Goal: Task Accomplishment & Management: Use online tool/utility

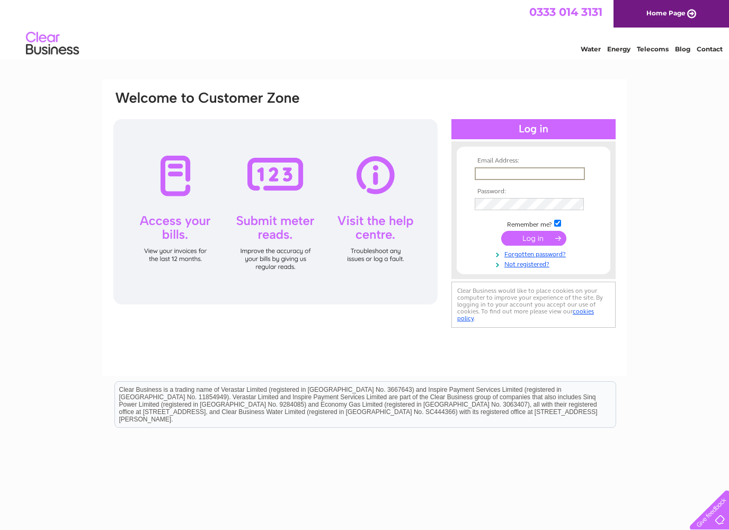
type input "[EMAIL_ADDRESS][DOMAIN_NAME]"
click at [525, 236] on input "submit" at bounding box center [533, 237] width 65 height 15
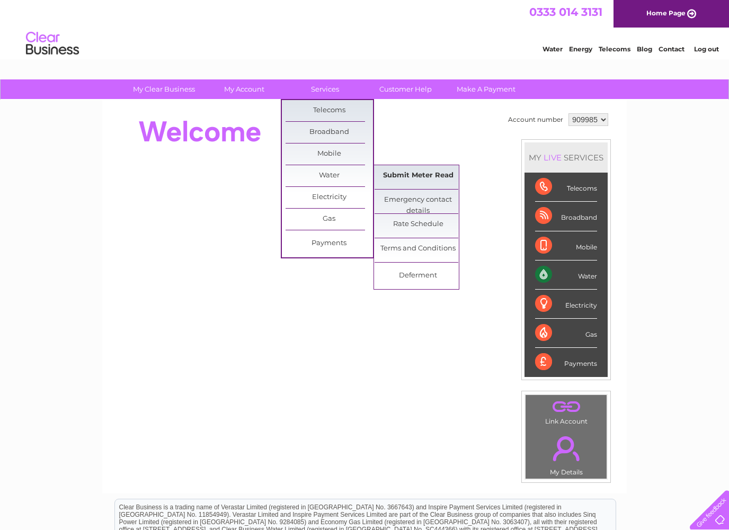
click at [415, 176] on link "Submit Meter Read" at bounding box center [417, 175] width 87 height 21
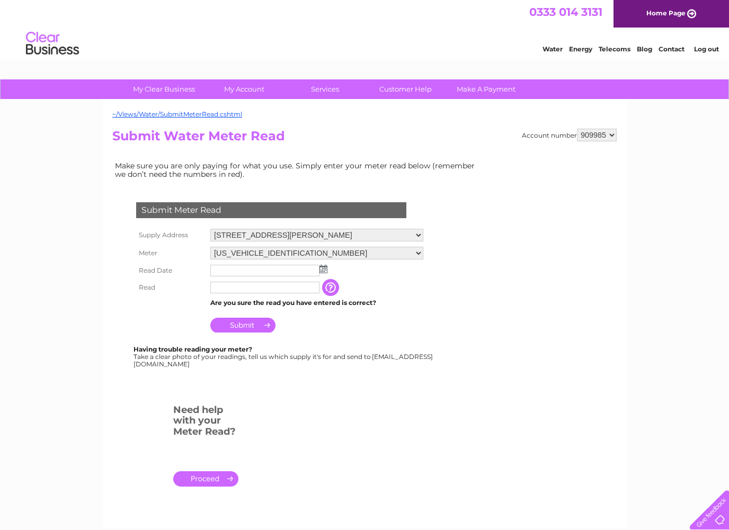
click at [258, 271] on input "text" at bounding box center [264, 271] width 109 height 12
click at [327, 267] on td at bounding box center [317, 271] width 218 height 18
click at [324, 267] on img at bounding box center [323, 269] width 8 height 8
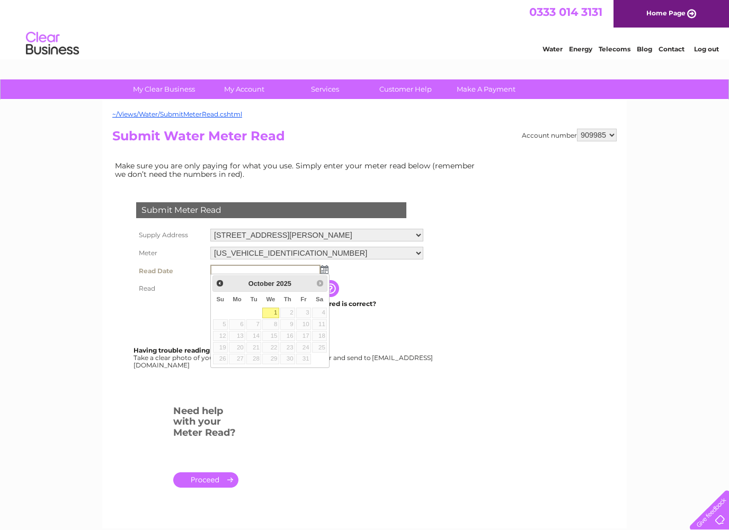
click at [275, 313] on link "1" at bounding box center [270, 313] width 17 height 11
type input "2025/10/01"
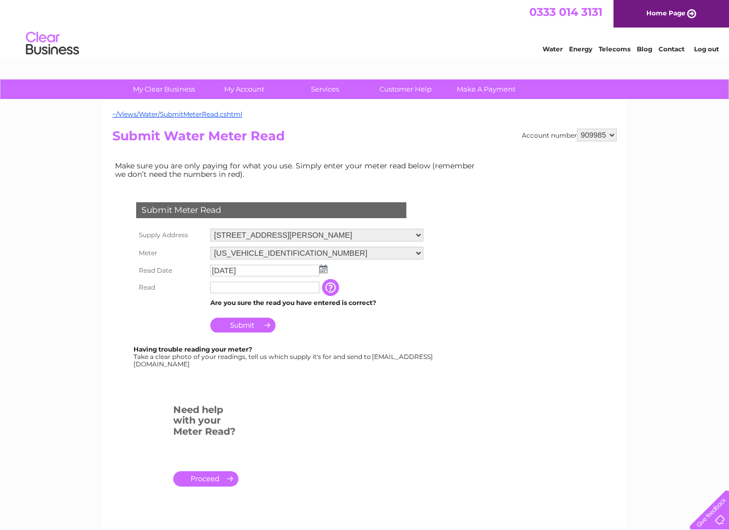
click at [263, 289] on input "text" at bounding box center [264, 288] width 109 height 12
type input "00116"
click at [255, 324] on input "Submit" at bounding box center [242, 325] width 65 height 15
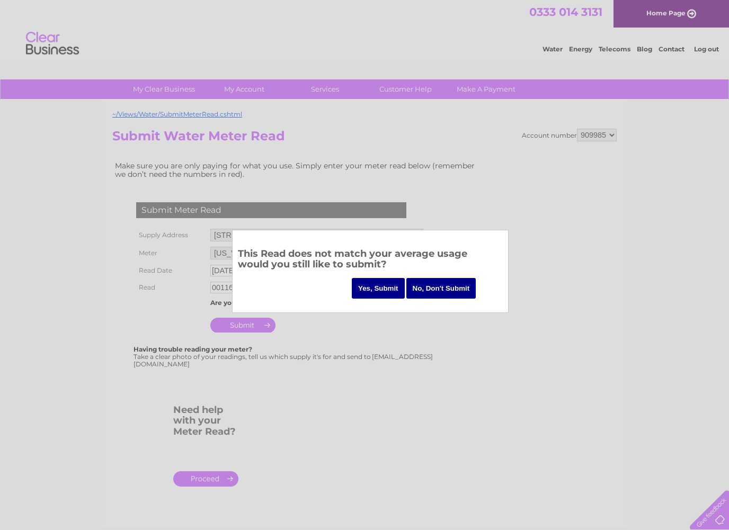
click at [380, 292] on input "Yes, Submit" at bounding box center [378, 288] width 53 height 21
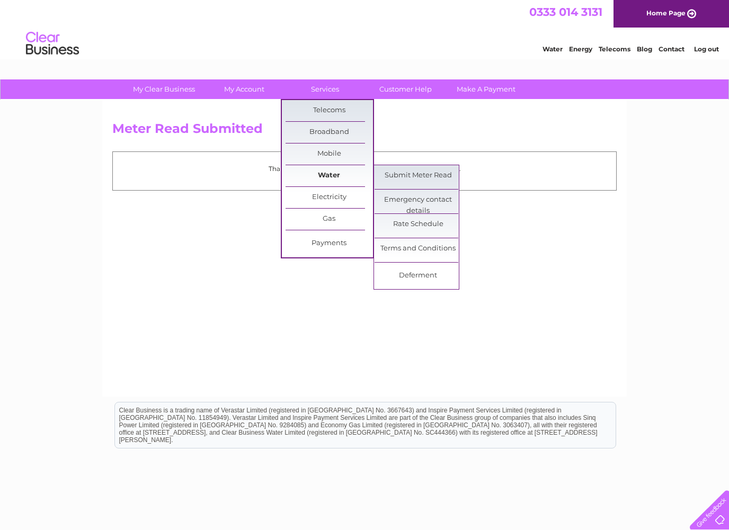
click at [329, 175] on link "Water" at bounding box center [329, 175] width 87 height 21
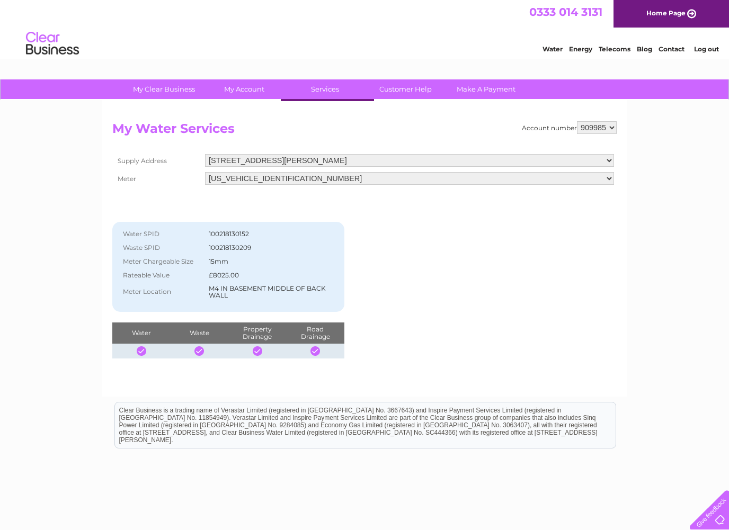
click at [460, 272] on div "Account number 909985 My Water Services Supply Address 11 Howard Street, Edinbu…" at bounding box center [364, 239] width 504 height 237
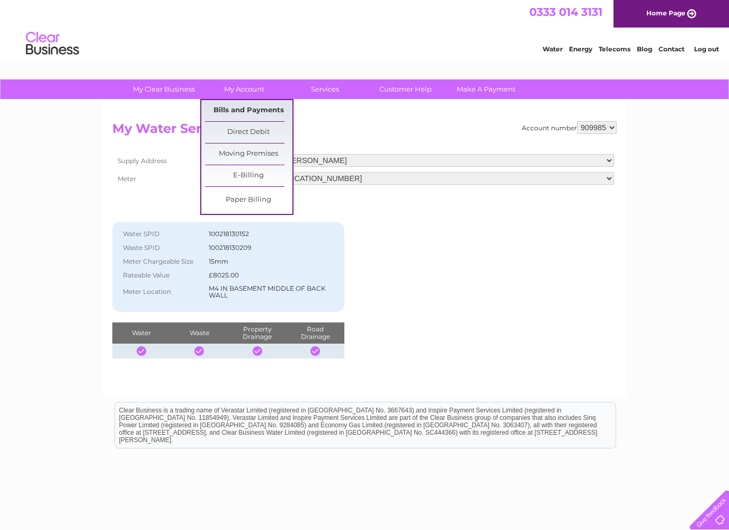
click at [255, 113] on link "Bills and Payments" at bounding box center [248, 110] width 87 height 21
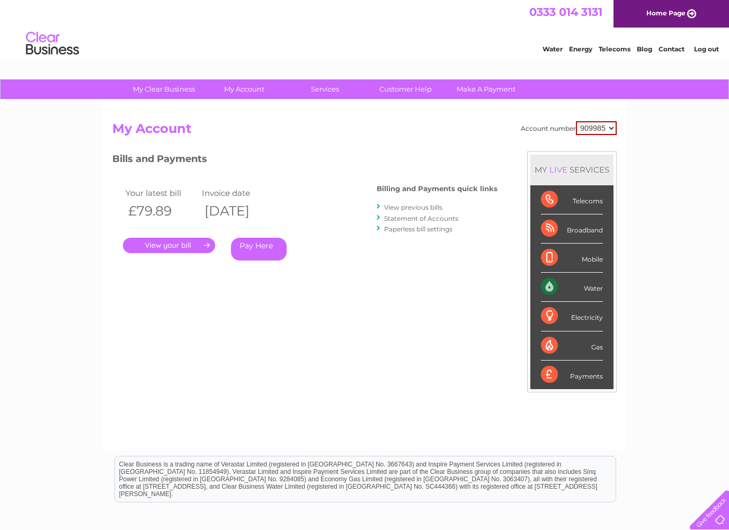
click at [425, 207] on link "View previous bills" at bounding box center [413, 207] width 58 height 8
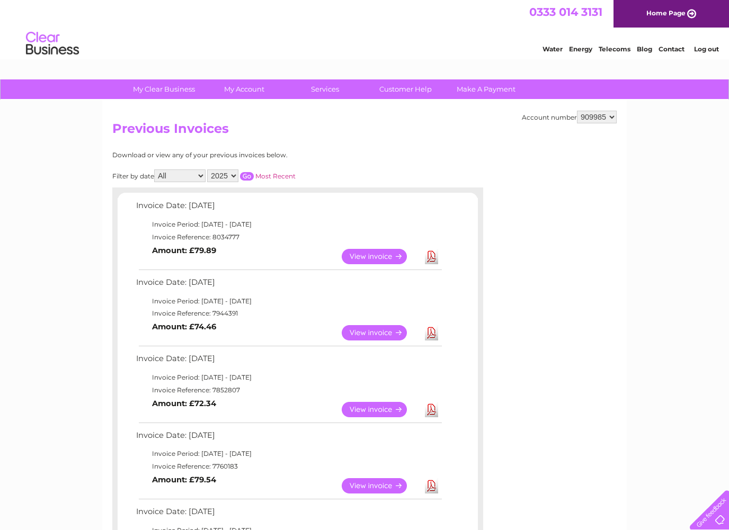
click at [431, 255] on link "Download" at bounding box center [431, 256] width 13 height 15
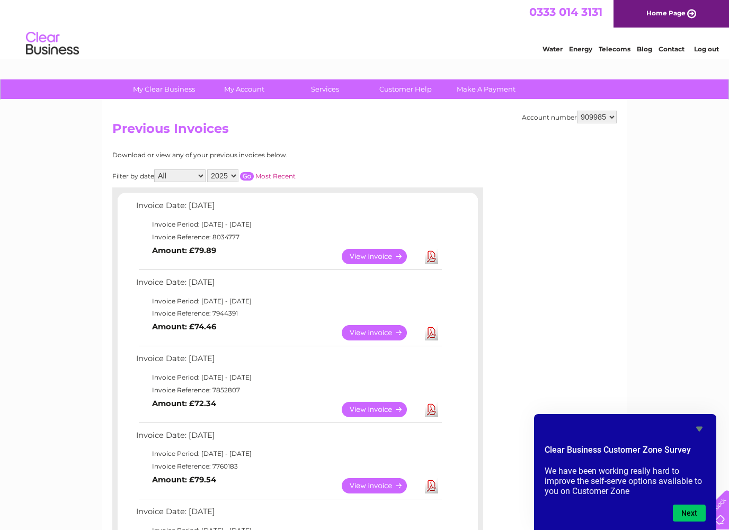
click at [556, 50] on link "Water" at bounding box center [552, 49] width 20 height 8
click at [377, 253] on link "View" at bounding box center [381, 256] width 78 height 15
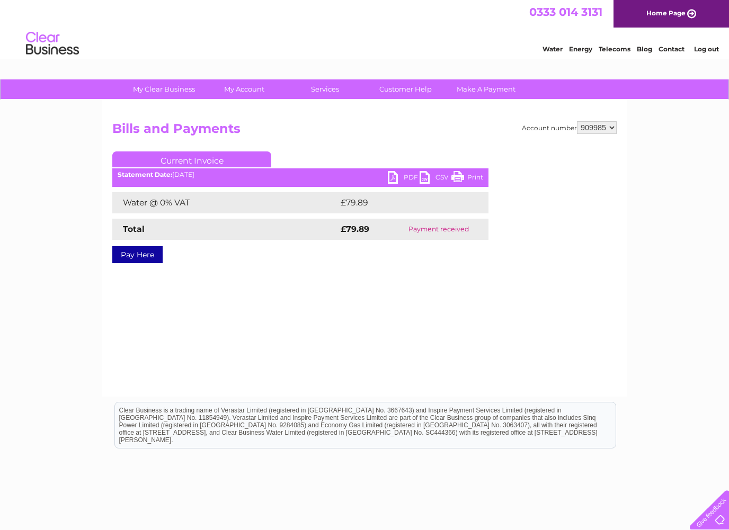
click at [398, 176] on link "PDF" at bounding box center [404, 178] width 32 height 15
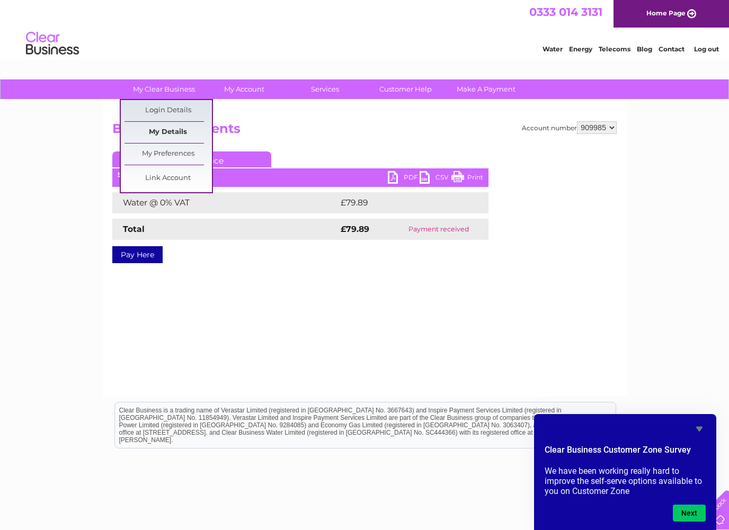
click at [171, 134] on link "My Details" at bounding box center [167, 132] width 87 height 21
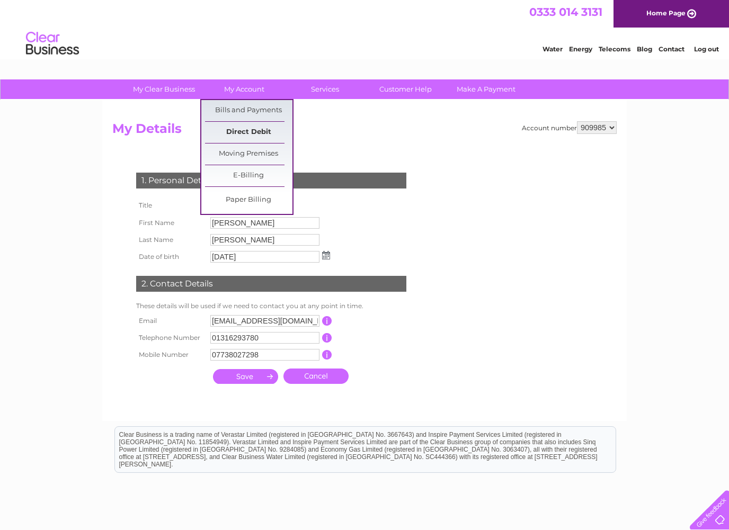
click at [255, 130] on link "Direct Debit" at bounding box center [248, 132] width 87 height 21
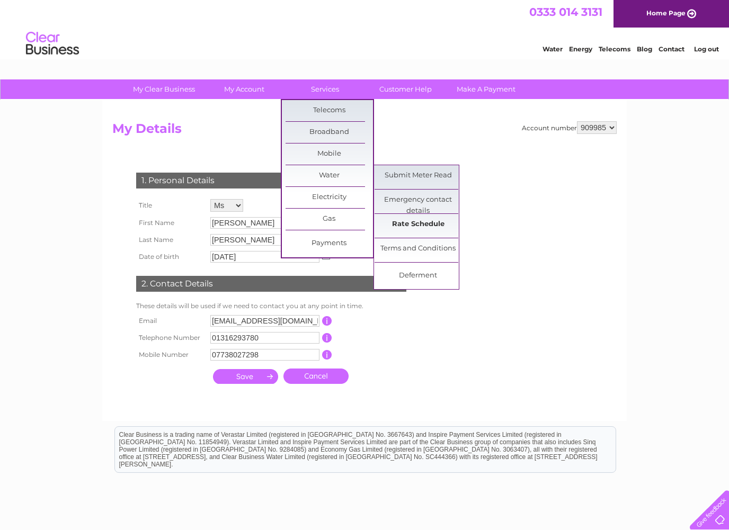
click at [417, 226] on link "Rate Schedule" at bounding box center [417, 224] width 87 height 21
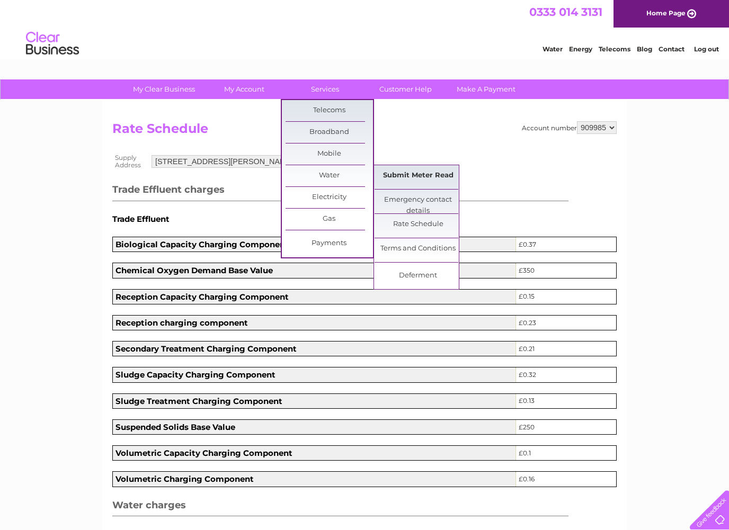
click at [405, 171] on link "Submit Meter Read" at bounding box center [417, 175] width 87 height 21
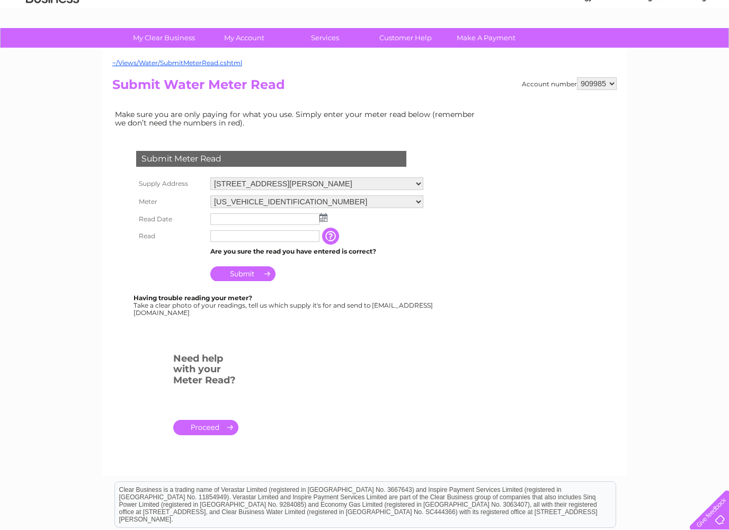
scroll to position [49, 0]
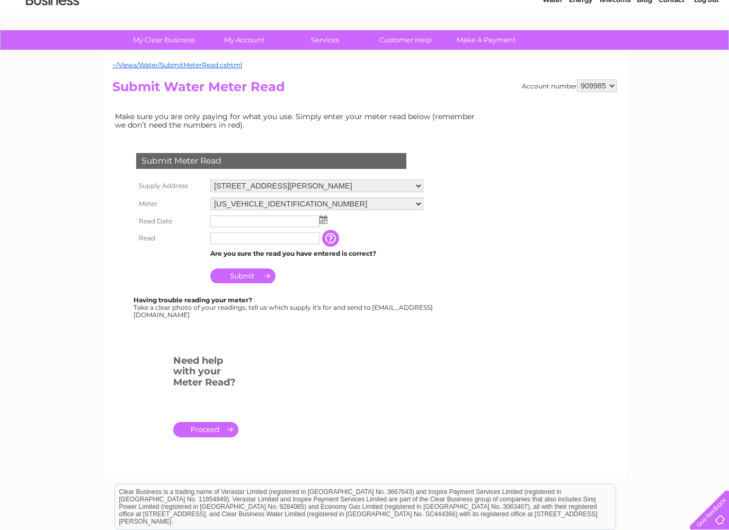
click at [332, 237] on input "button" at bounding box center [331, 238] width 19 height 17
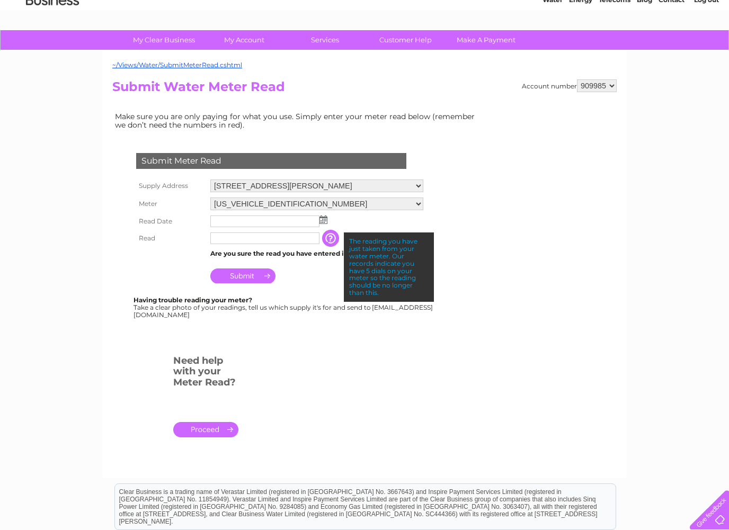
click at [332, 237] on input "button" at bounding box center [331, 238] width 19 height 17
click at [290, 330] on div at bounding box center [273, 339] width 322 height 21
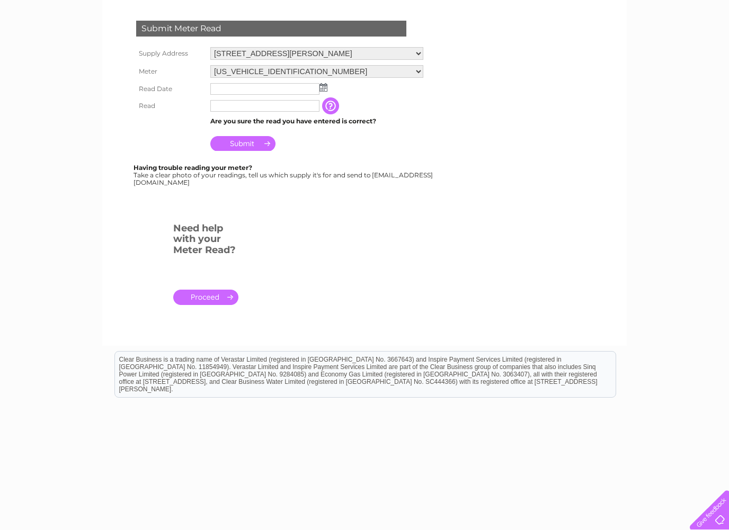
scroll to position [0, 0]
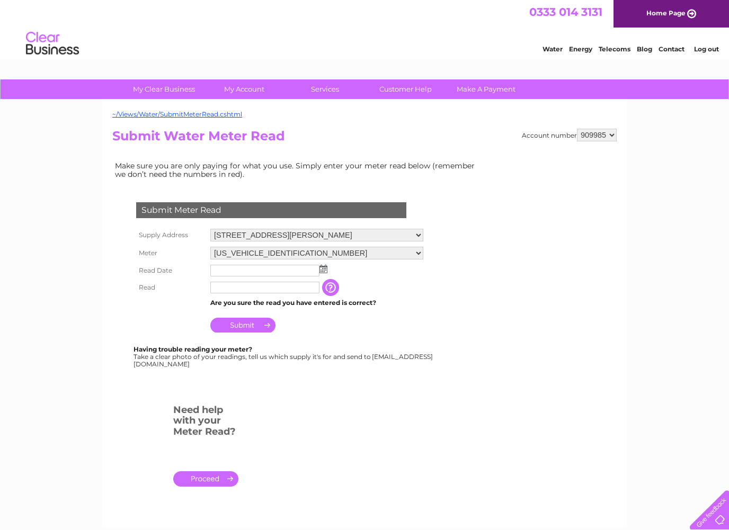
drag, startPoint x: 610, startPoint y: 133, endPoint x: 635, endPoint y: 133, distance: 24.9
click at [634, 133] on div "My Clear Business Login Details My Details My Preferences Link Account My Accou…" at bounding box center [364, 393] width 729 height 629
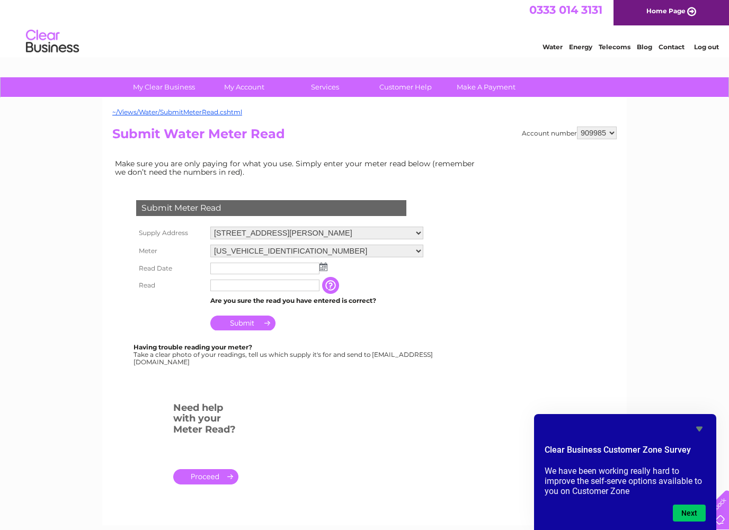
scroll to position [4, 0]
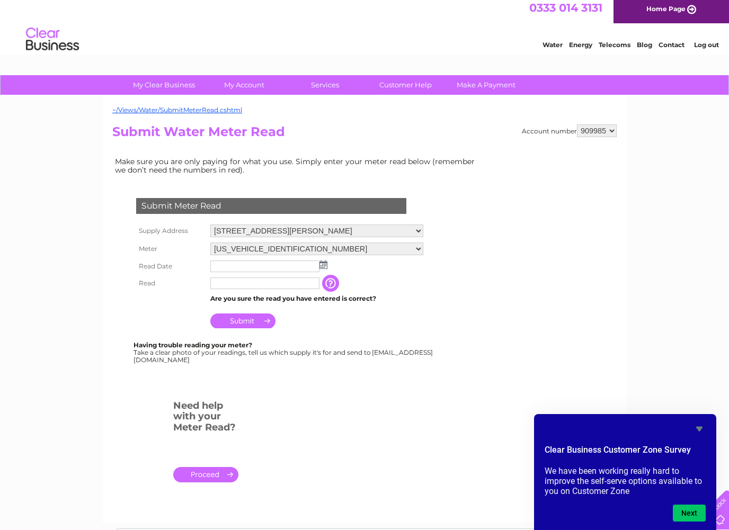
click at [244, 258] on td at bounding box center [317, 266] width 218 height 17
click at [245, 261] on input "text" at bounding box center [264, 267] width 109 height 12
click at [324, 262] on img at bounding box center [324, 265] width 8 height 8
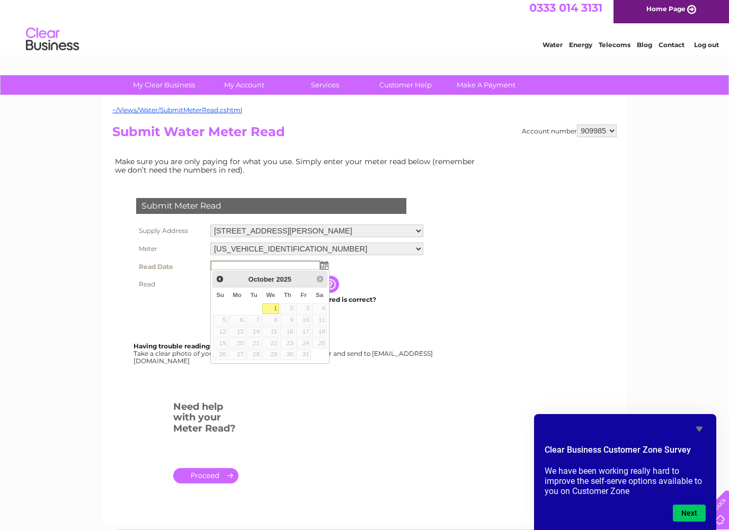
click at [412, 281] on td "The reading you have just taken from your water meter. Our records indicate you…" at bounding box center [383, 284] width 85 height 17
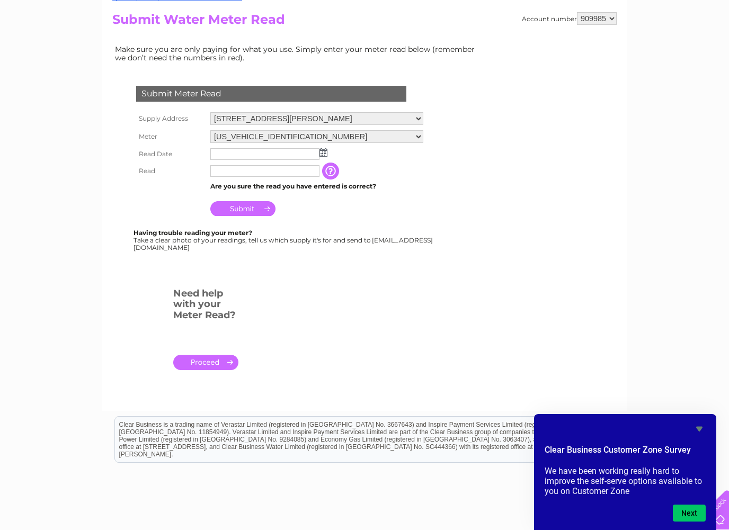
scroll to position [132, 0]
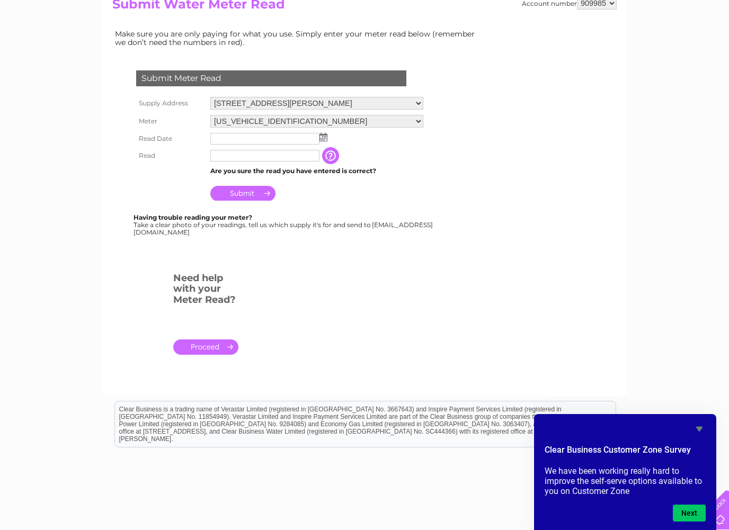
click at [210, 343] on link "." at bounding box center [205, 347] width 65 height 15
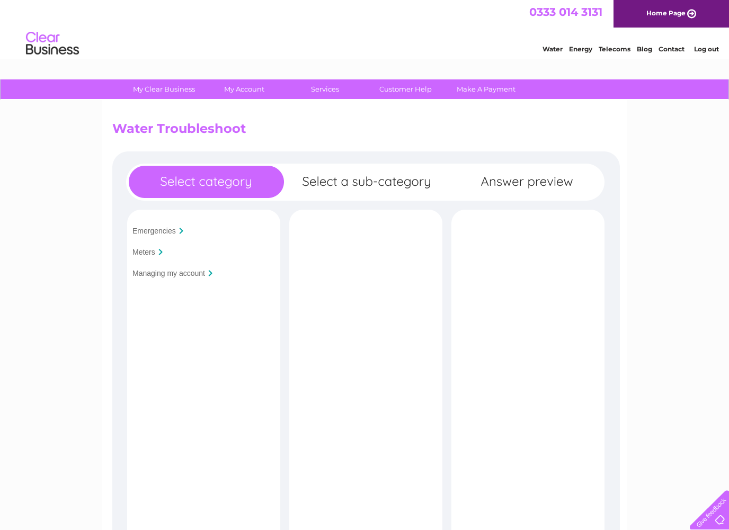
click at [148, 257] on div "Meters" at bounding box center [202, 252] width 147 height 16
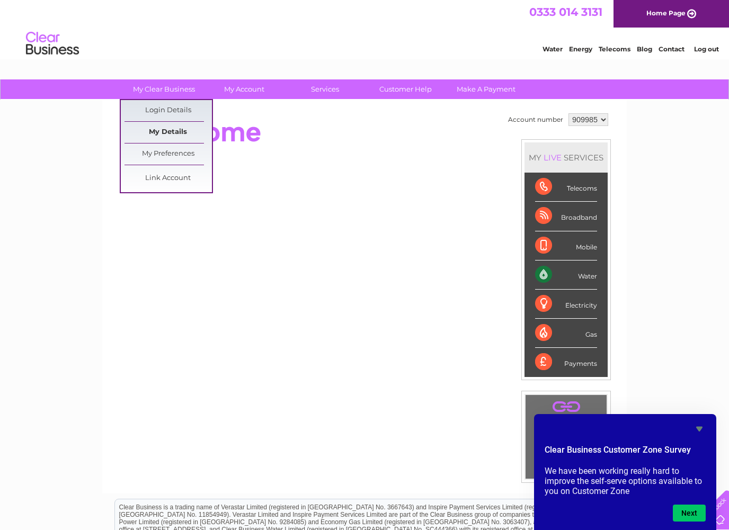
click at [163, 134] on link "My Details" at bounding box center [167, 132] width 87 height 21
